Goal: Check status: Check status

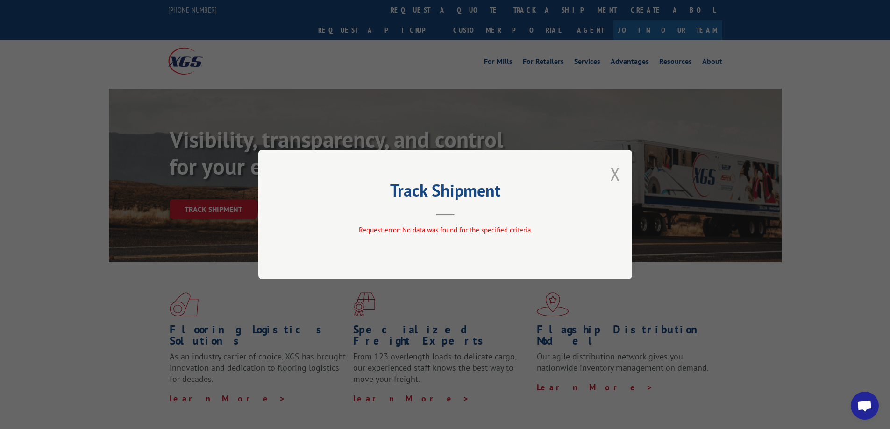
click at [613, 175] on button "Close modal" at bounding box center [615, 174] width 10 height 25
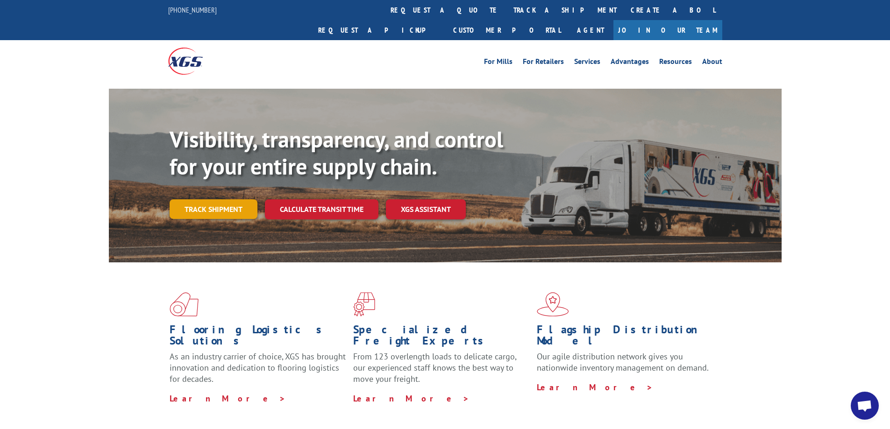
click at [234, 199] on link "Track shipment" at bounding box center [214, 209] width 88 height 20
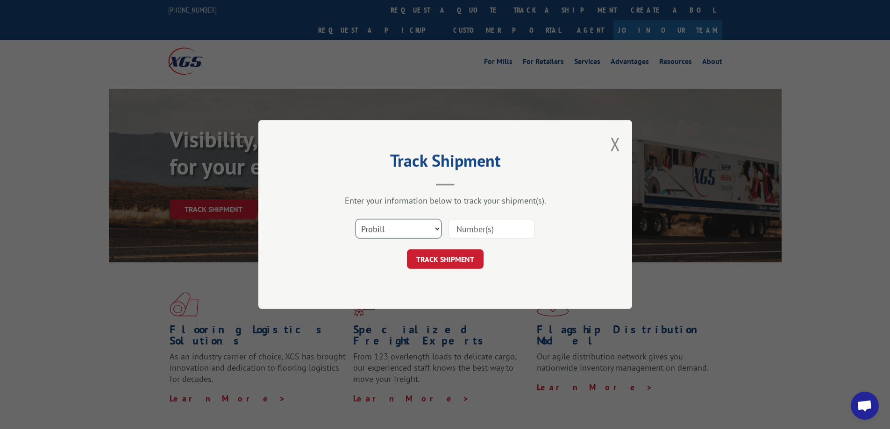
drag, startPoint x: 414, startPoint y: 225, endPoint x: 415, endPoint y: 233, distance: 8.1
click at [414, 225] on select "Select category... Probill BOL PO" at bounding box center [399, 229] width 86 height 20
select select "po"
click at [356, 219] on select "Select category... Probill BOL PO" at bounding box center [399, 229] width 86 height 20
click at [474, 231] on input at bounding box center [492, 229] width 86 height 20
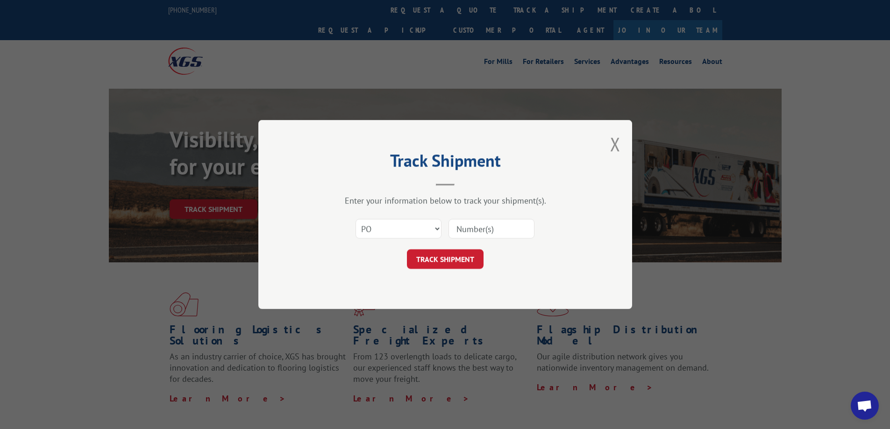
paste input "906830"
type input "906830"
click at [466, 257] on button "TRACK SHIPMENT" at bounding box center [445, 259] width 77 height 20
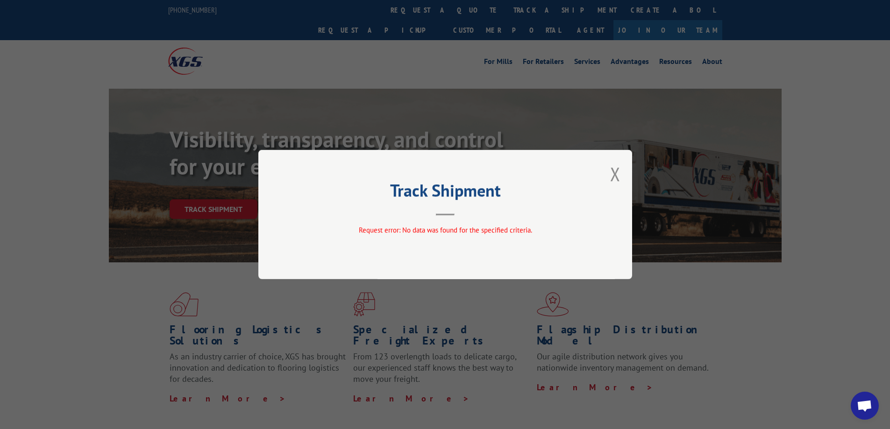
drag, startPoint x: 620, startPoint y: 171, endPoint x: 603, endPoint y: 171, distance: 16.8
click at [620, 170] on button "Close modal" at bounding box center [615, 174] width 10 height 25
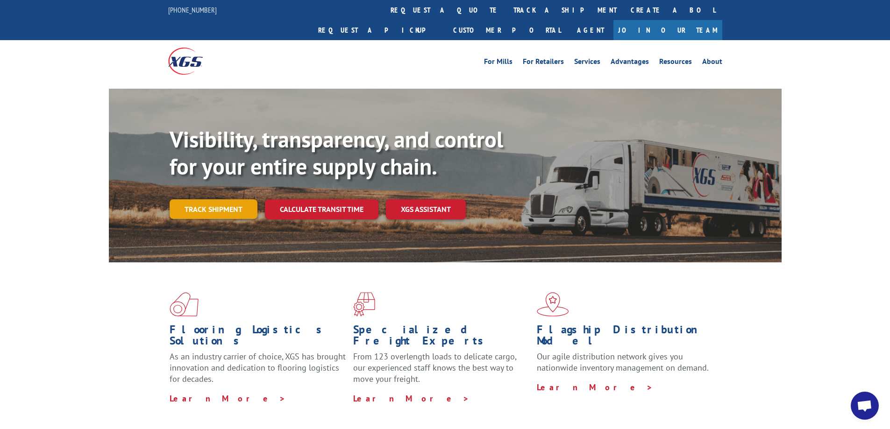
click at [236, 199] on link "Track shipment" at bounding box center [214, 209] width 88 height 20
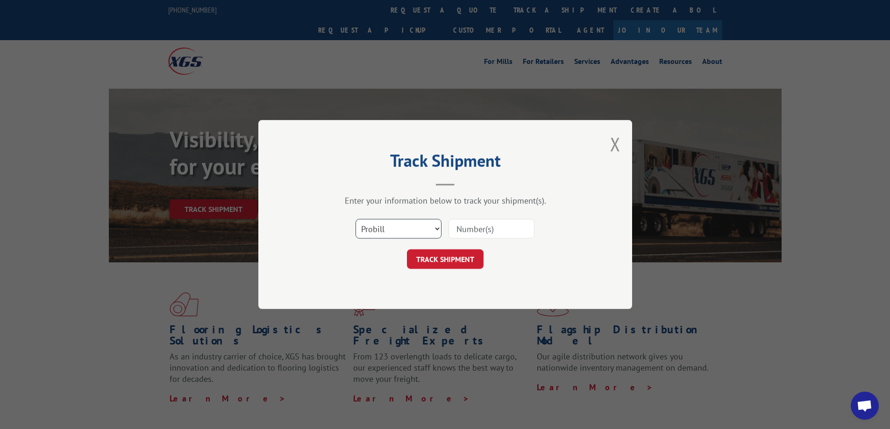
click at [422, 230] on select "Select category... Probill BOL PO" at bounding box center [399, 229] width 86 height 20
select select "po"
click at [356, 219] on select "Select category... Probill BOL PO" at bounding box center [399, 229] width 86 height 20
paste input "906831"
type input "906831"
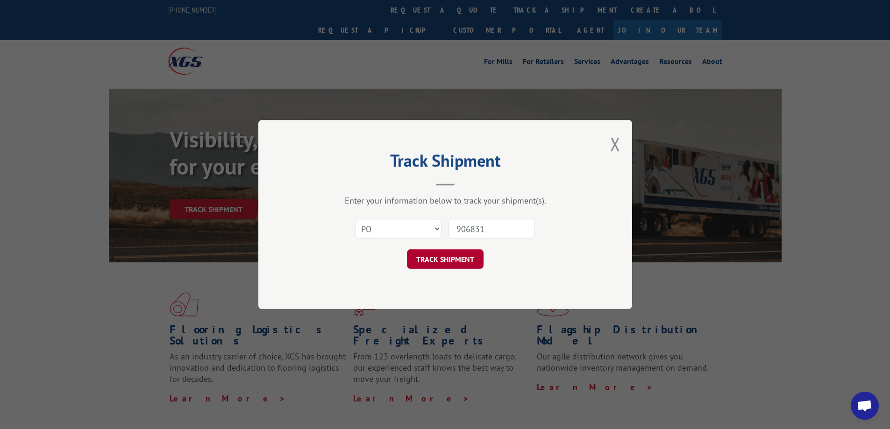
click at [472, 256] on button "TRACK SHIPMENT" at bounding box center [445, 259] width 77 height 20
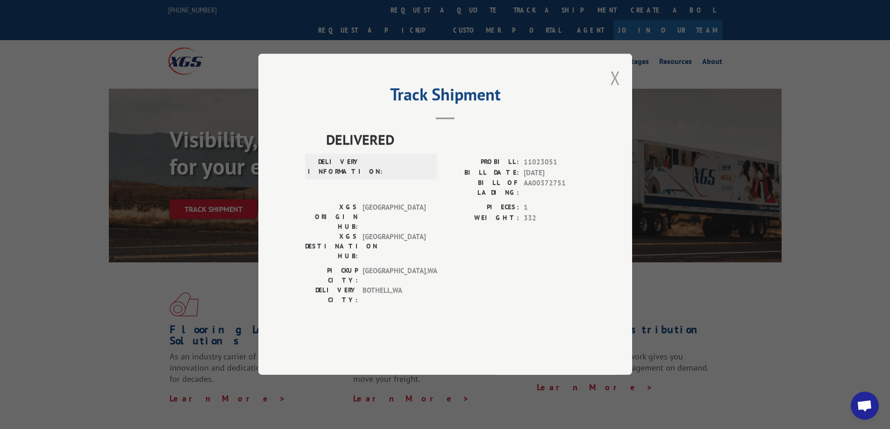
click at [611, 90] on button "Close modal" at bounding box center [615, 77] width 10 height 25
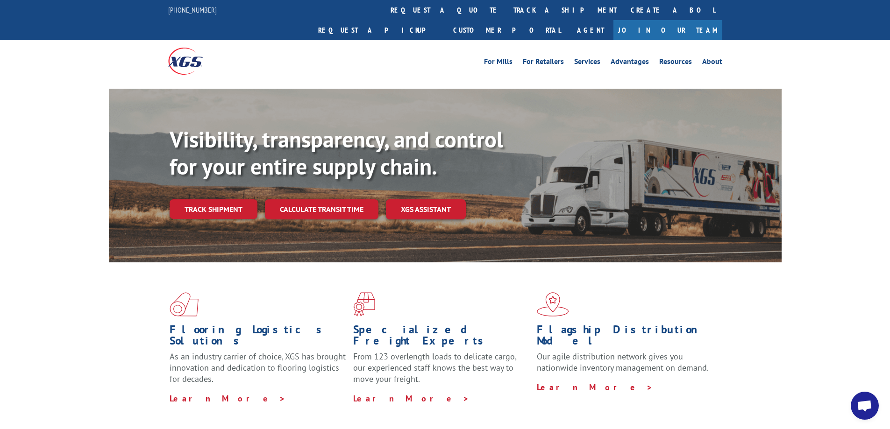
click at [221, 199] on link "Track shipment" at bounding box center [214, 209] width 88 height 20
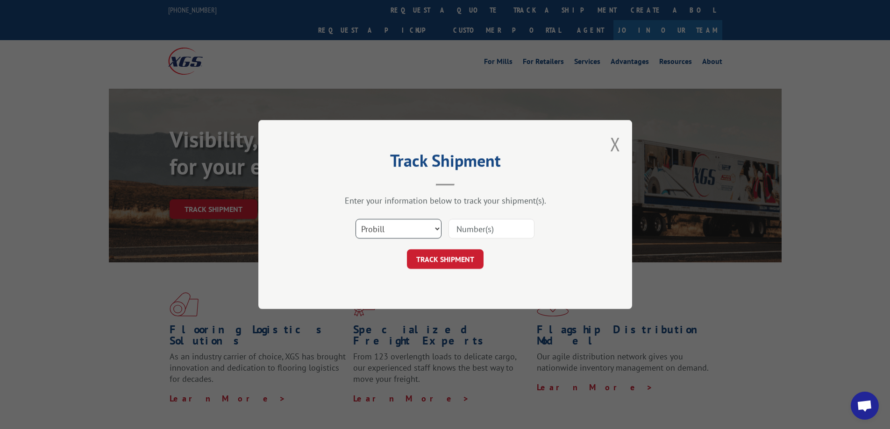
click at [422, 227] on select "Select category... Probill BOL PO" at bounding box center [399, 229] width 86 height 20
select select "po"
click at [356, 219] on select "Select category... Probill BOL PO" at bounding box center [399, 229] width 86 height 20
paste input "906833"
type input "906833"
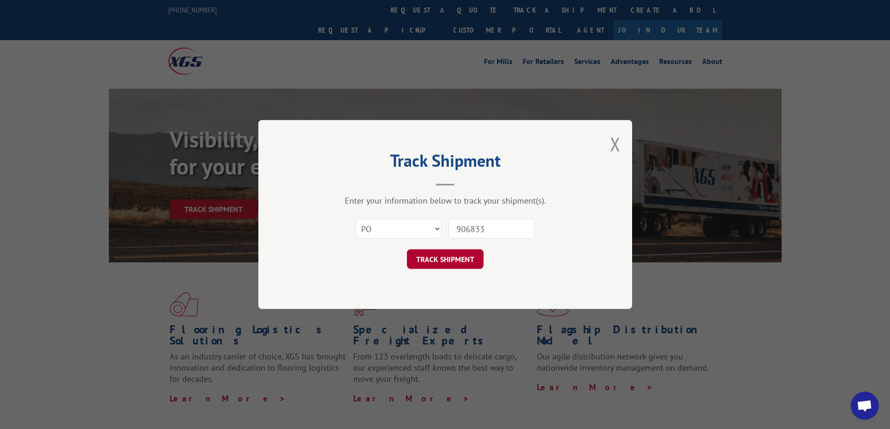
click at [456, 256] on button "TRACK SHIPMENT" at bounding box center [445, 259] width 77 height 20
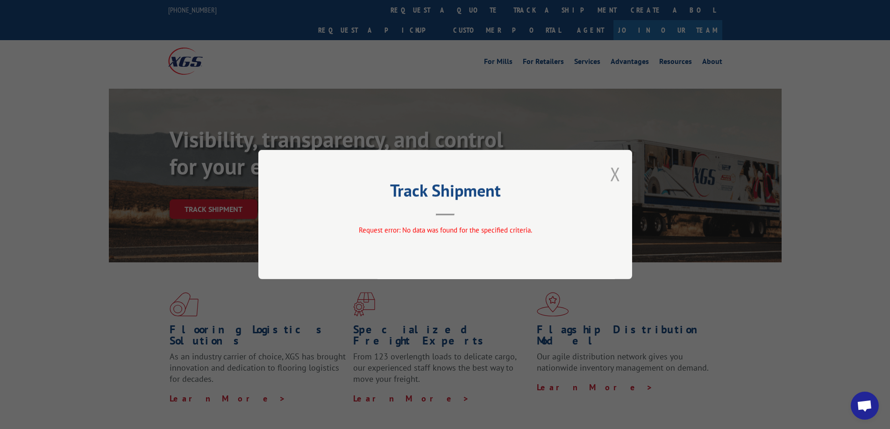
click at [617, 170] on button "Close modal" at bounding box center [615, 174] width 10 height 25
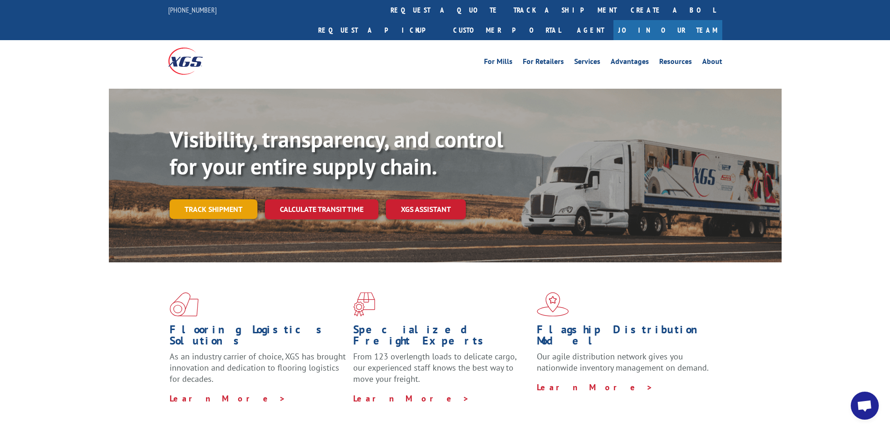
click at [246, 199] on link "Track shipment" at bounding box center [214, 209] width 88 height 20
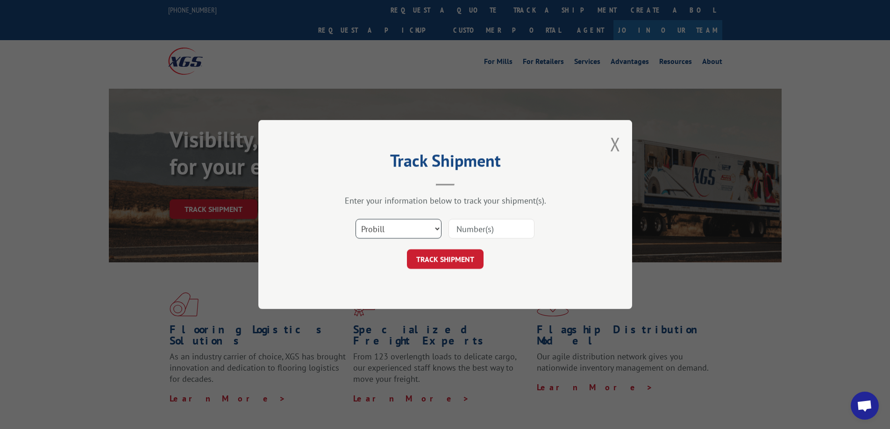
click at [417, 229] on select "Select category... Probill BOL PO" at bounding box center [399, 229] width 86 height 20
select select "po"
click at [356, 219] on select "Select category... Probill BOL PO" at bounding box center [399, 229] width 86 height 20
drag, startPoint x: 85, startPoint y: 298, endPoint x: 7, endPoint y: 305, distance: 78.3
click at [59, 304] on div "Track Shipment Enter your information below to track your shipment(s). Select c…" at bounding box center [445, 214] width 890 height 429
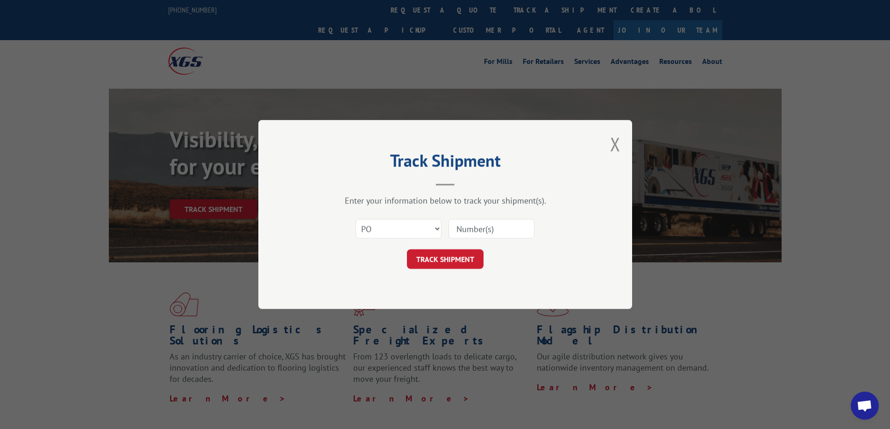
paste input "906840"
type input "906840"
click at [470, 257] on button "TRACK SHIPMENT" at bounding box center [445, 259] width 77 height 20
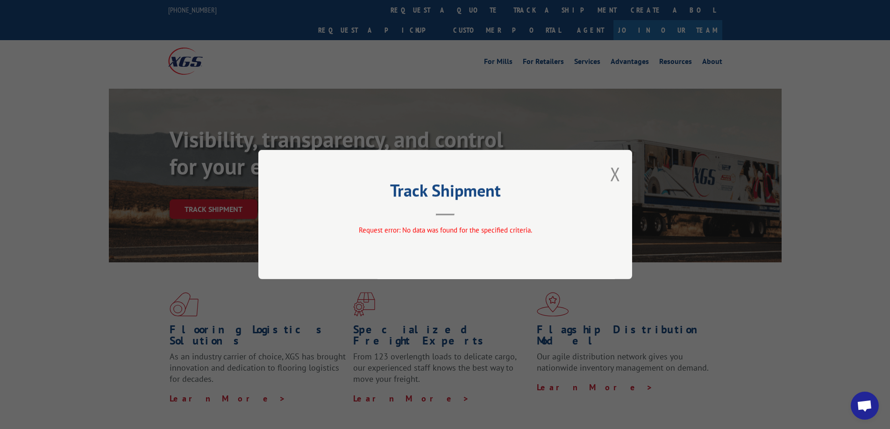
drag, startPoint x: 621, startPoint y: 168, endPoint x: 611, endPoint y: 170, distance: 10.9
click at [621, 168] on div "Track Shipment Request error: No data was found for the specified criteria." at bounding box center [445, 214] width 374 height 129
click at [613, 171] on button "Close modal" at bounding box center [615, 174] width 10 height 25
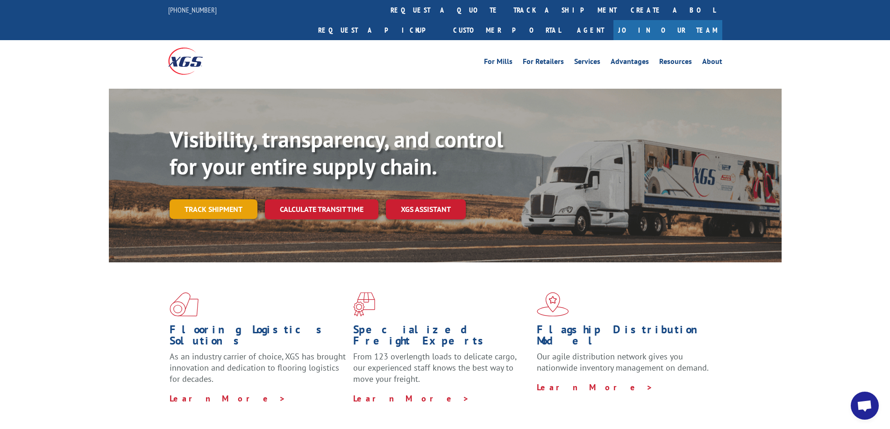
click at [241, 199] on link "Track shipment" at bounding box center [214, 209] width 88 height 20
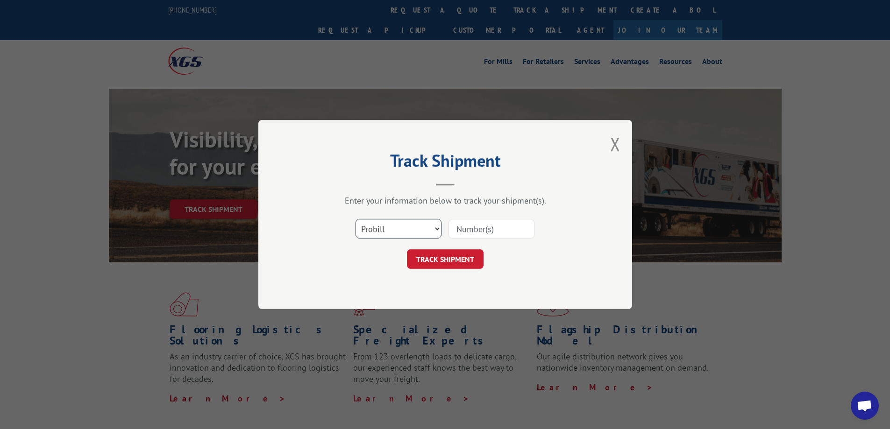
click at [399, 225] on select "Select category... Probill BOL PO" at bounding box center [399, 229] width 86 height 20
select select "po"
click at [356, 219] on select "Select category... Probill BOL PO" at bounding box center [399, 229] width 86 height 20
click at [480, 235] on input at bounding box center [492, 229] width 86 height 20
paste input "906850"
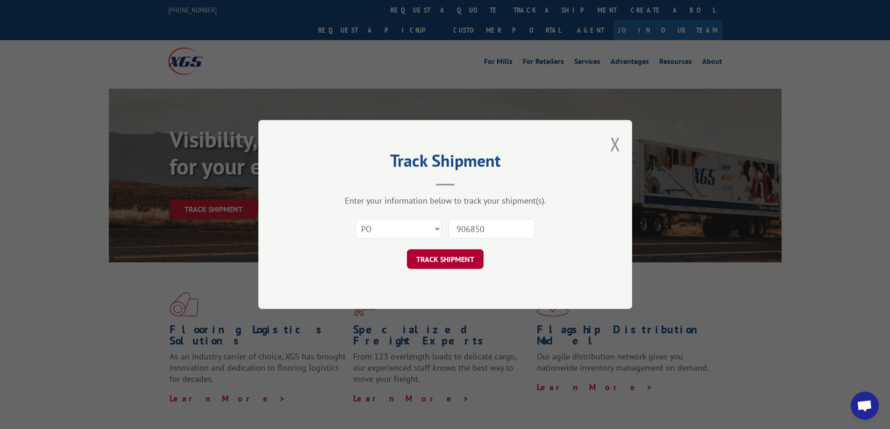
type input "906850"
click at [470, 260] on button "TRACK SHIPMENT" at bounding box center [445, 259] width 77 height 20
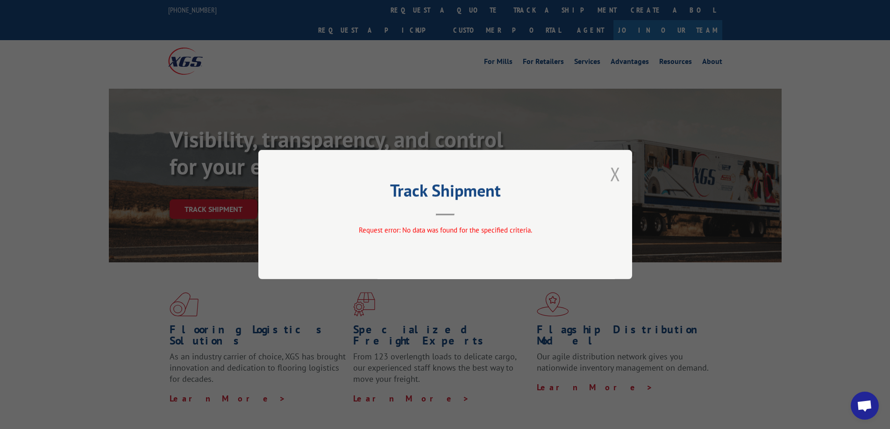
click at [615, 174] on button "Close modal" at bounding box center [615, 174] width 10 height 25
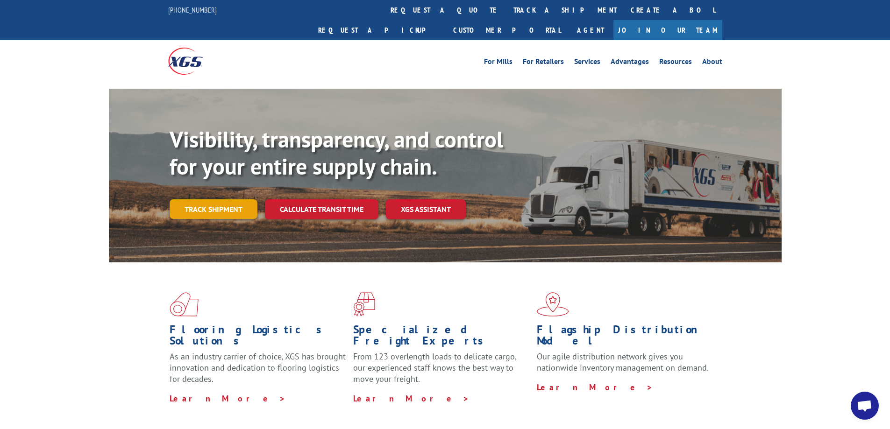
click at [242, 199] on link "Track shipment" at bounding box center [214, 209] width 88 height 20
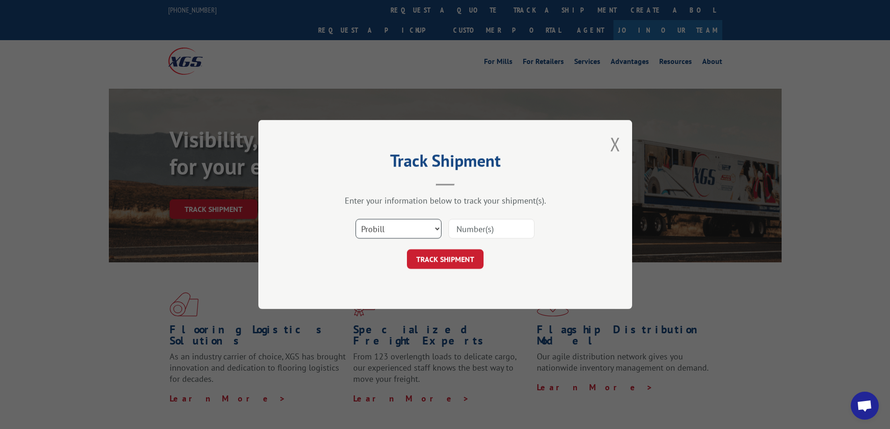
click at [435, 227] on select "Select category... Probill BOL PO" at bounding box center [399, 229] width 86 height 20
select select "po"
click at [356, 219] on select "Select category... Probill BOL PO" at bounding box center [399, 229] width 86 height 20
drag, startPoint x: 41, startPoint y: 294, endPoint x: 1, endPoint y: 294, distance: 40.2
click at [28, 294] on div "Track Shipment Enter your information below to track your shipment(s). Select c…" at bounding box center [445, 214] width 890 height 429
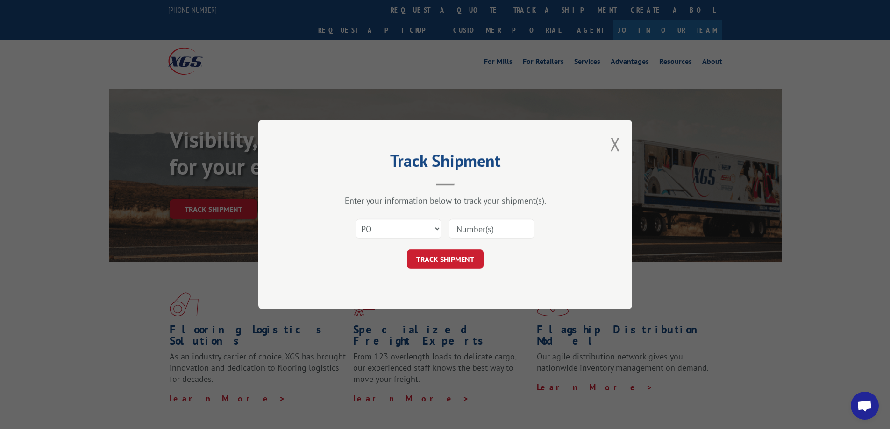
paste input "906859"
type input "906859"
click at [467, 257] on button "TRACK SHIPMENT" at bounding box center [445, 259] width 77 height 20
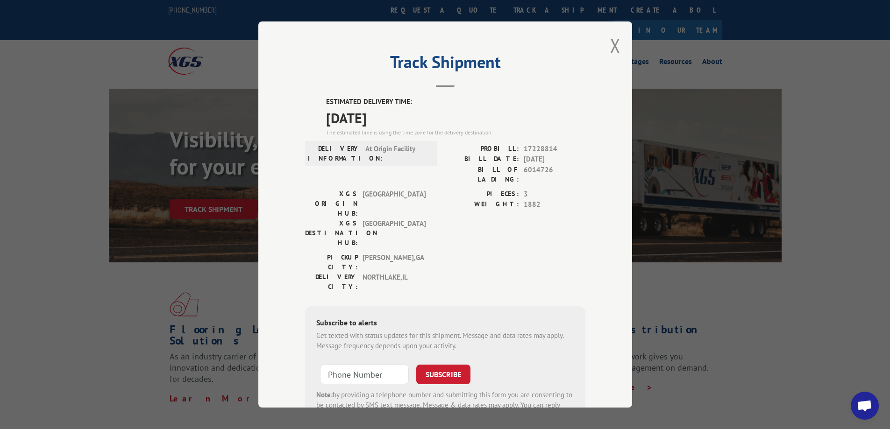
click at [516, 168] on div "BILL OF LADING: 6014726" at bounding box center [515, 175] width 140 height 20
drag, startPoint x: 520, startPoint y: 168, endPoint x: 568, endPoint y: 174, distance: 47.6
click at [563, 177] on div "PROBILL: 17228814 BILL DATE: [DATE] BILL OF LADING: 6014726" at bounding box center [515, 166] width 140 height 45
copy span "6014726"
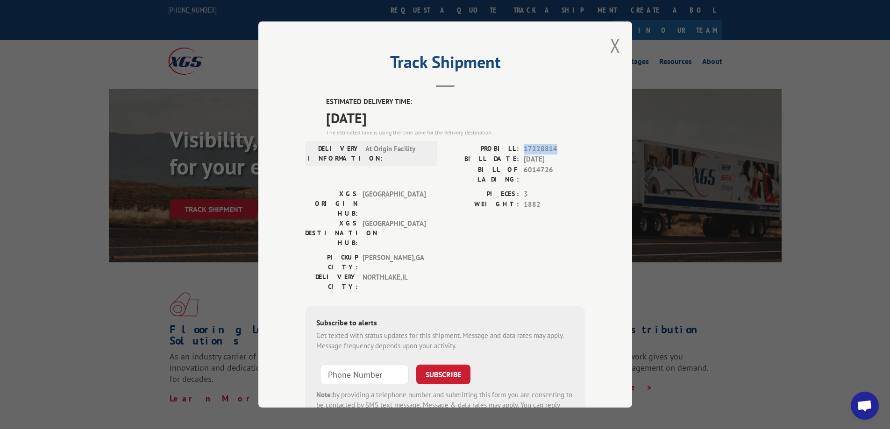
drag, startPoint x: 521, startPoint y: 149, endPoint x: 561, endPoint y: 145, distance: 39.9
click at [558, 148] on span "17228814" at bounding box center [555, 149] width 62 height 11
copy span "17228814"
click at [611, 45] on button "Close modal" at bounding box center [615, 45] width 10 height 25
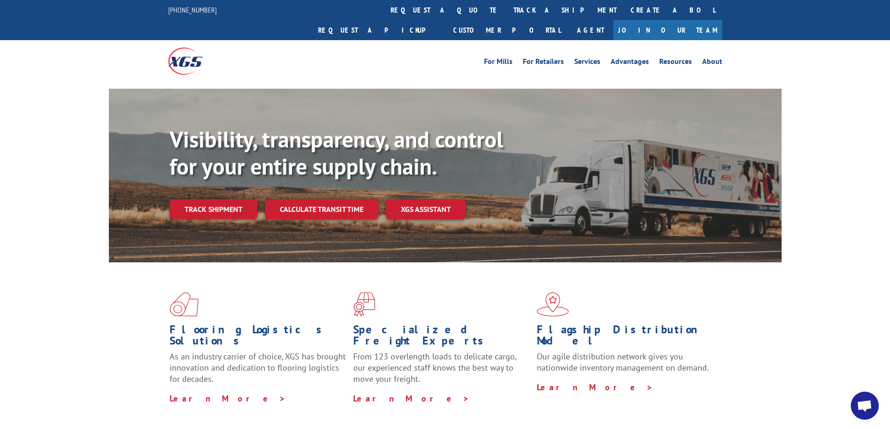
click at [200, 199] on link "Track shipment" at bounding box center [214, 209] width 88 height 20
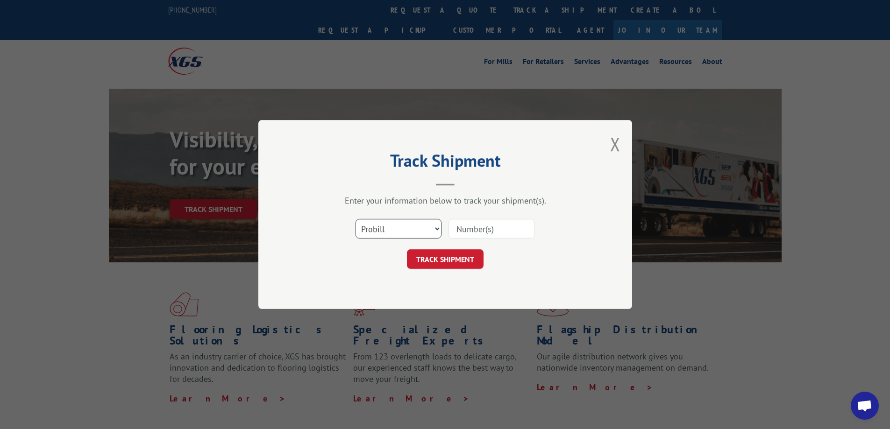
drag, startPoint x: 428, startPoint y: 224, endPoint x: 424, endPoint y: 227, distance: 5.1
click at [428, 224] on select "Select category... Probill BOL PO" at bounding box center [399, 229] width 86 height 20
select select "po"
click at [356, 219] on select "Select category... Probill BOL PO" at bounding box center [399, 229] width 86 height 20
click at [471, 233] on input at bounding box center [492, 229] width 86 height 20
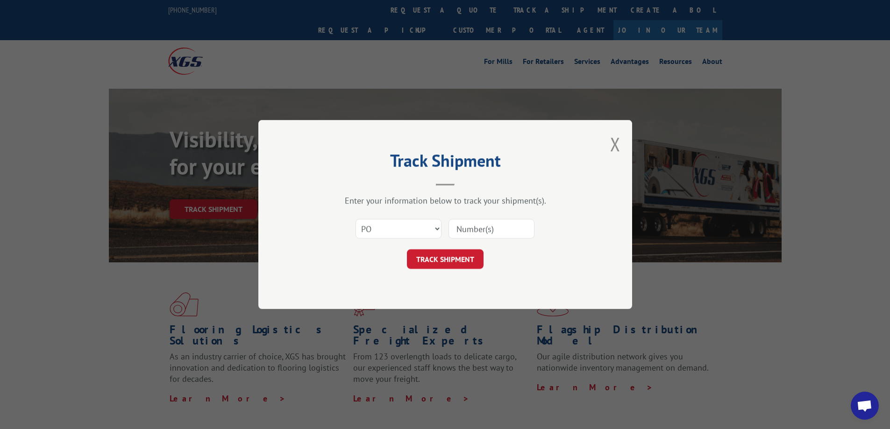
paste input "906872"
type input "906872"
click at [453, 264] on button "TRACK SHIPMENT" at bounding box center [445, 259] width 77 height 20
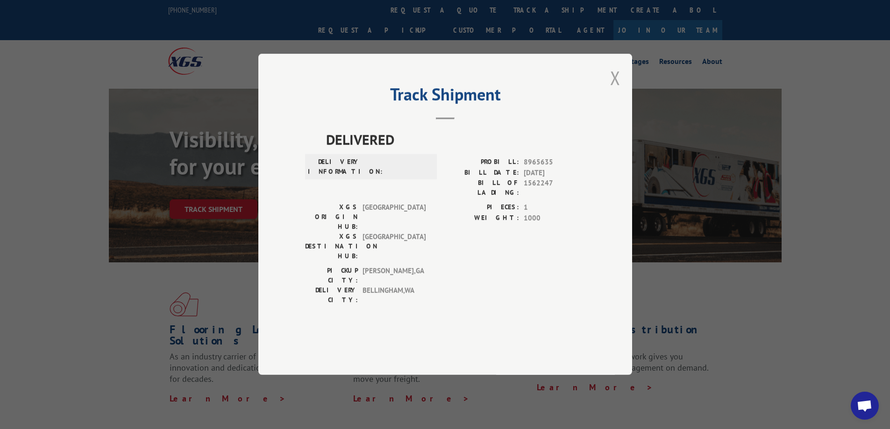
click at [615, 90] on button "Close modal" at bounding box center [615, 77] width 10 height 25
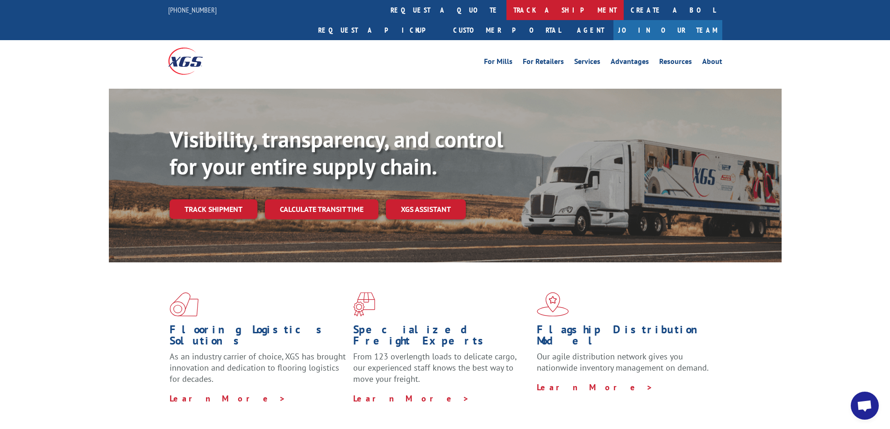
click at [506, 10] on link "track a shipment" at bounding box center [564, 10] width 117 height 20
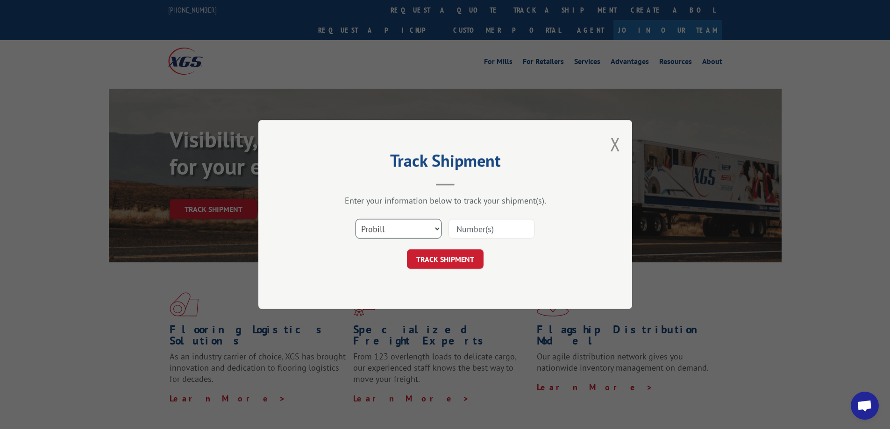
click at [417, 233] on select "Select category... Probill BOL PO" at bounding box center [399, 229] width 86 height 20
select select "po"
click at [356, 219] on select "Select category... Probill BOL PO" at bounding box center [399, 229] width 86 height 20
click at [481, 231] on input at bounding box center [492, 229] width 86 height 20
paste input "906898"
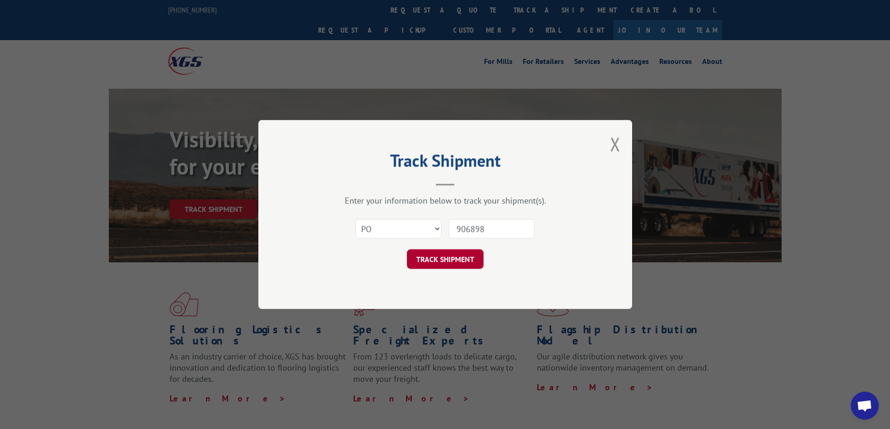
type input "906898"
click at [465, 264] on button "TRACK SHIPMENT" at bounding box center [445, 259] width 77 height 20
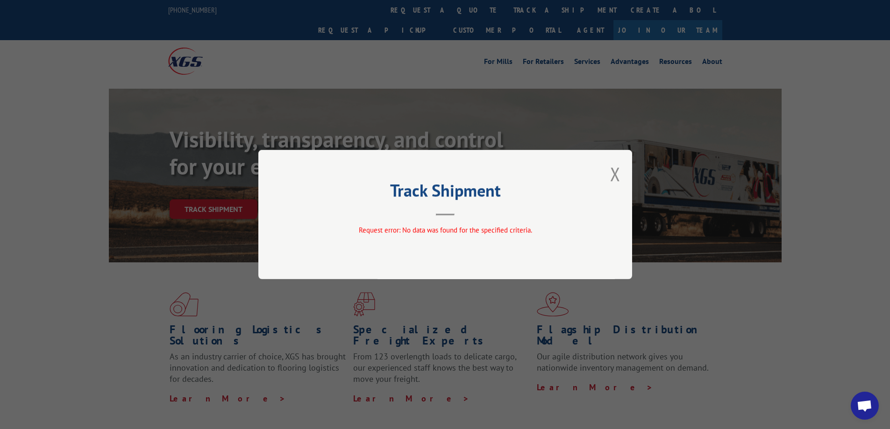
drag, startPoint x: 618, startPoint y: 171, endPoint x: 607, endPoint y: 174, distance: 11.1
click at [618, 172] on button "Close modal" at bounding box center [615, 174] width 10 height 25
